Goal: Task Accomplishment & Management: Use online tool/utility

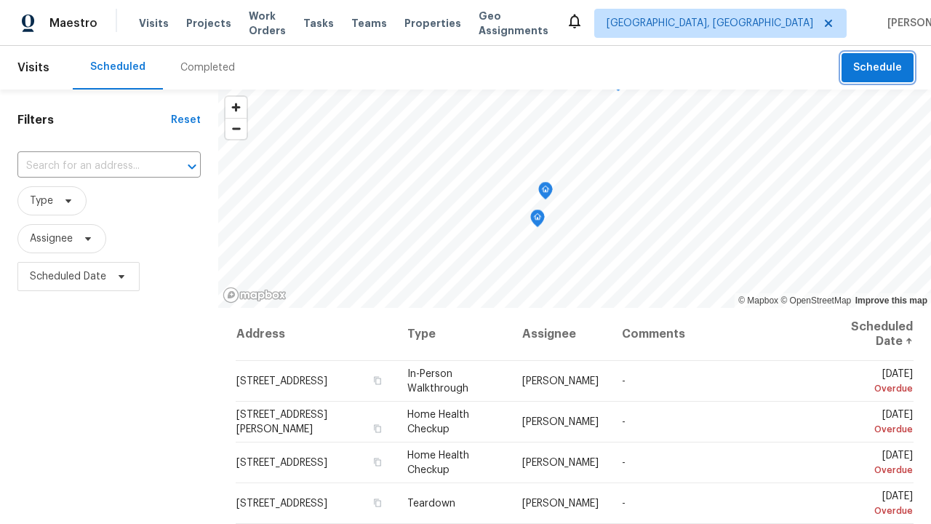
click at [879, 68] on span "Schedule" at bounding box center [877, 68] width 49 height 18
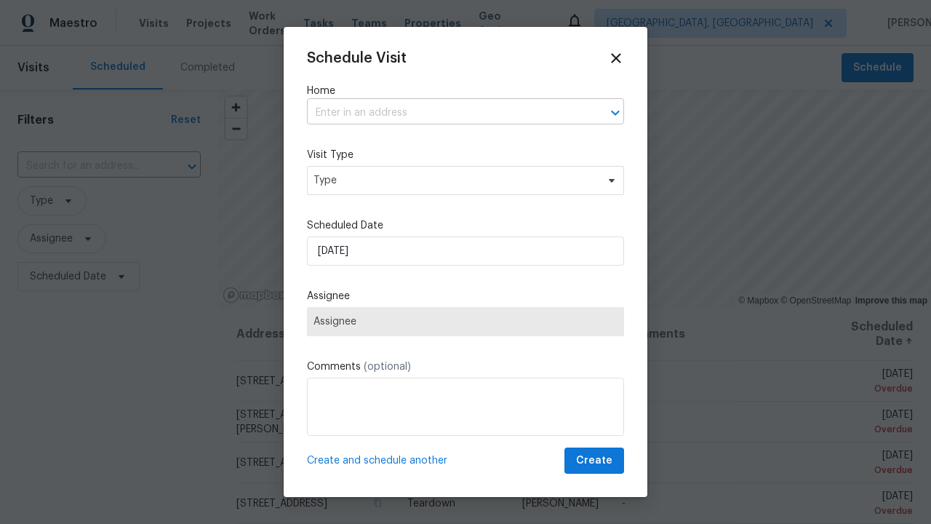
click at [445, 113] on input "text" at bounding box center [445, 113] width 276 height 23
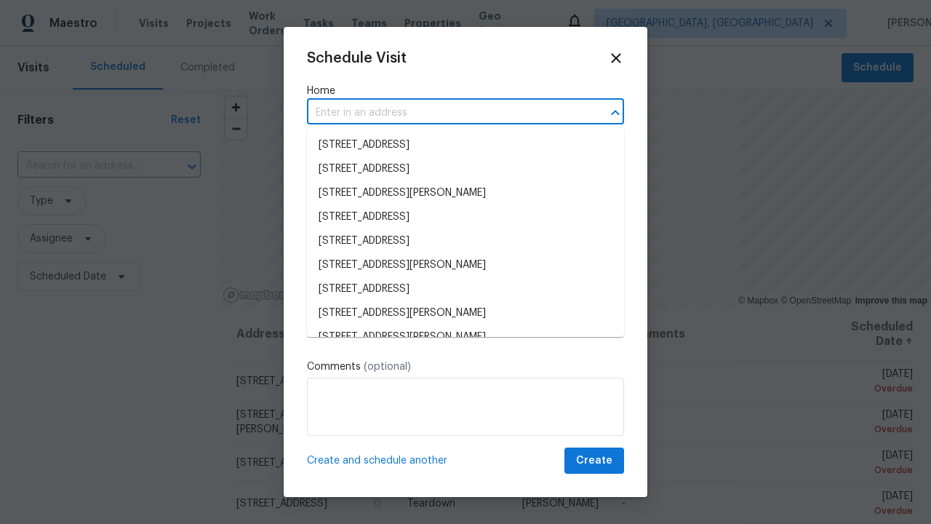
click at [466, 145] on li "[STREET_ADDRESS]" at bounding box center [465, 145] width 317 height 24
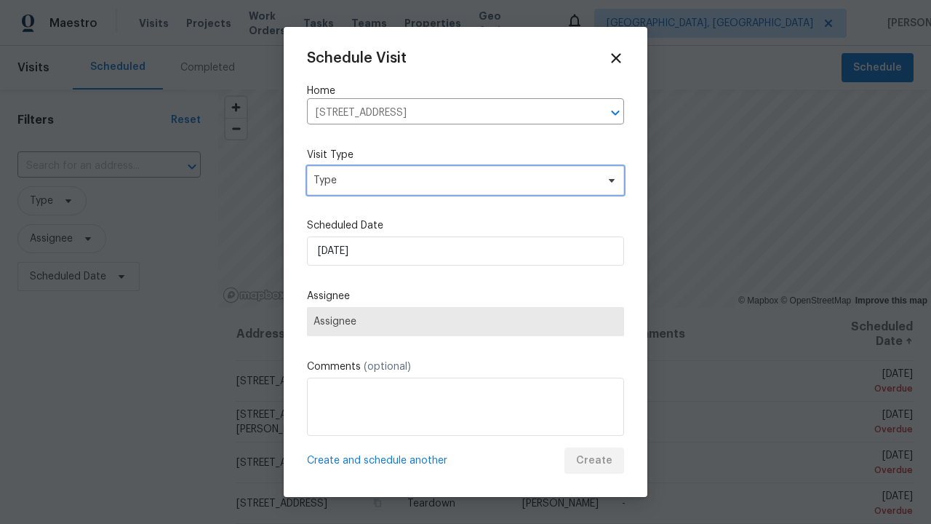
click at [466, 180] on span "Type" at bounding box center [455, 180] width 283 height 15
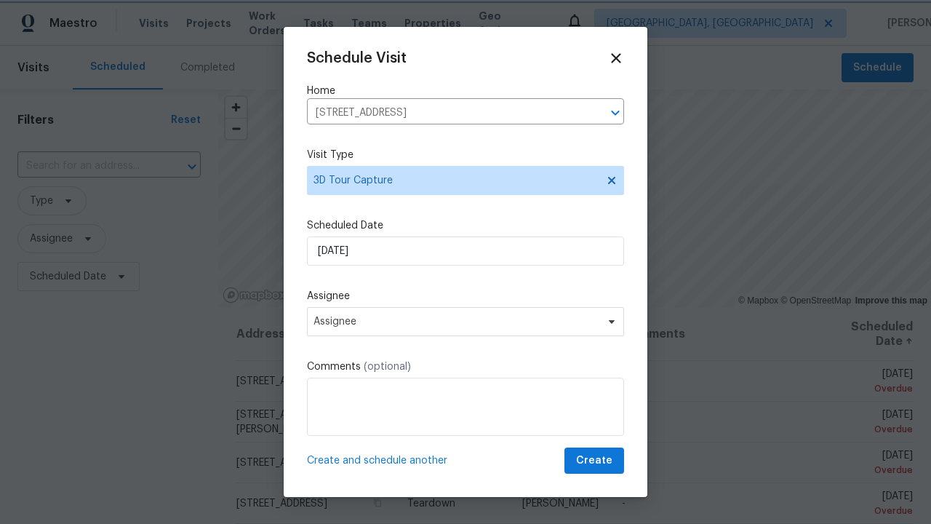
click at [466, 321] on span "Assignee" at bounding box center [456, 322] width 285 height 12
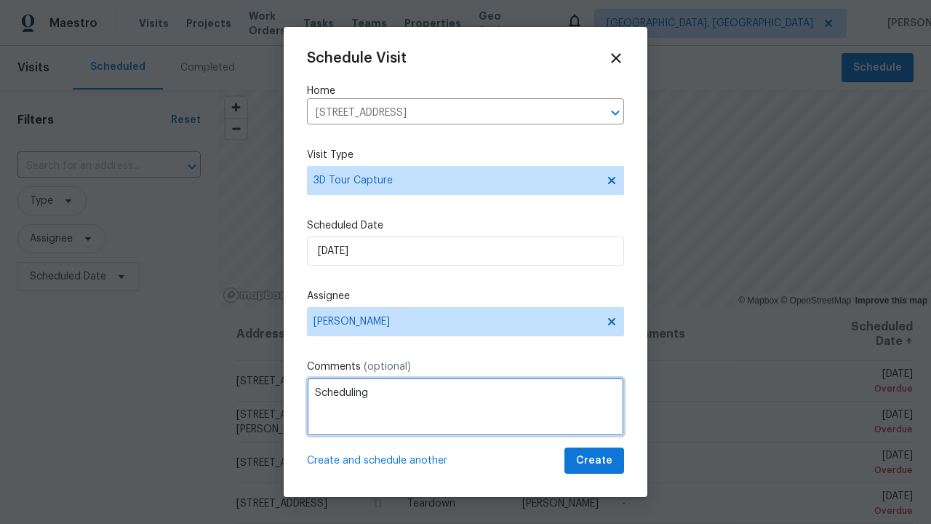
type textarea "Scheduling"
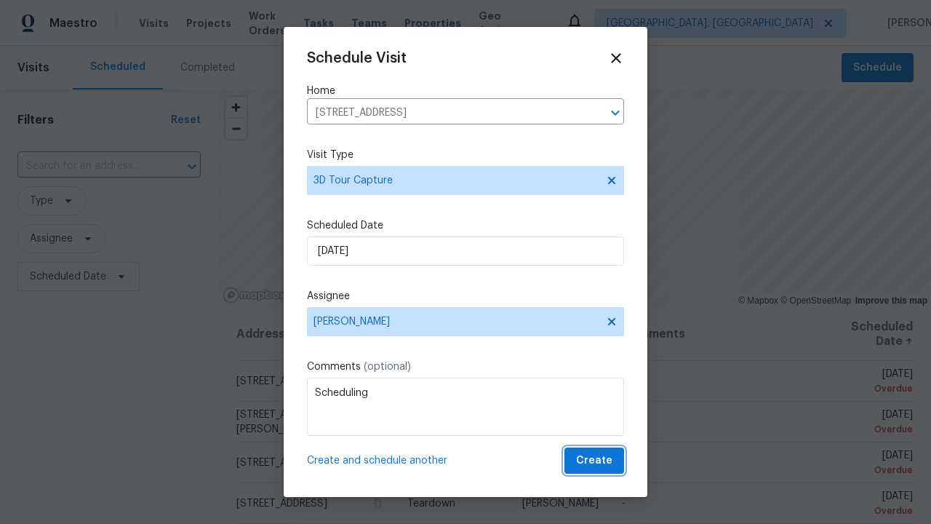
click at [596, 461] on span "Create" at bounding box center [594, 461] width 36 height 18
